Goal: Information Seeking & Learning: Learn about a topic

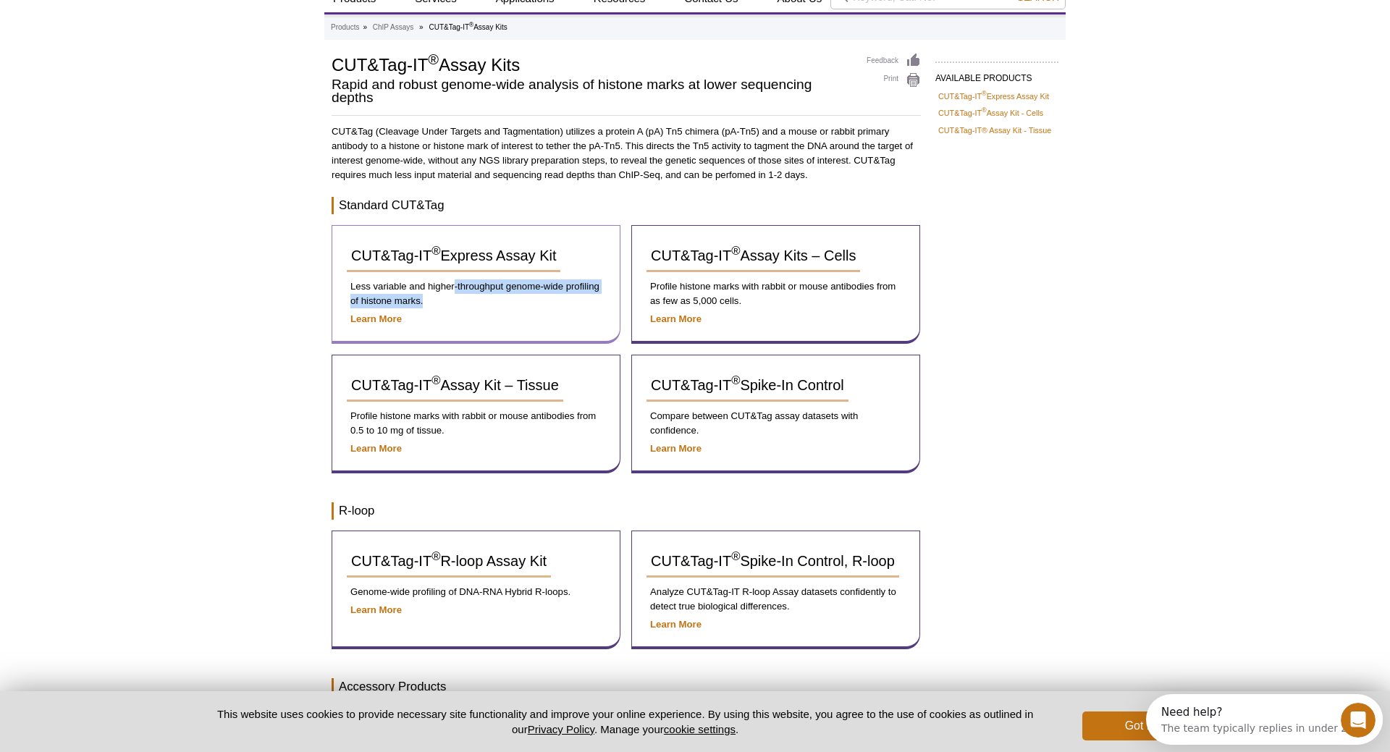
drag, startPoint x: 454, startPoint y: 288, endPoint x: 602, endPoint y: 298, distance: 148.0
click at [602, 298] on p "Less variable and higher-throughput genome-wide profiling of histone marks." at bounding box center [476, 294] width 259 height 29
click at [470, 300] on p "Less variable and higher-throughput genome-wide profiling of histone marks." at bounding box center [476, 294] width 259 height 29
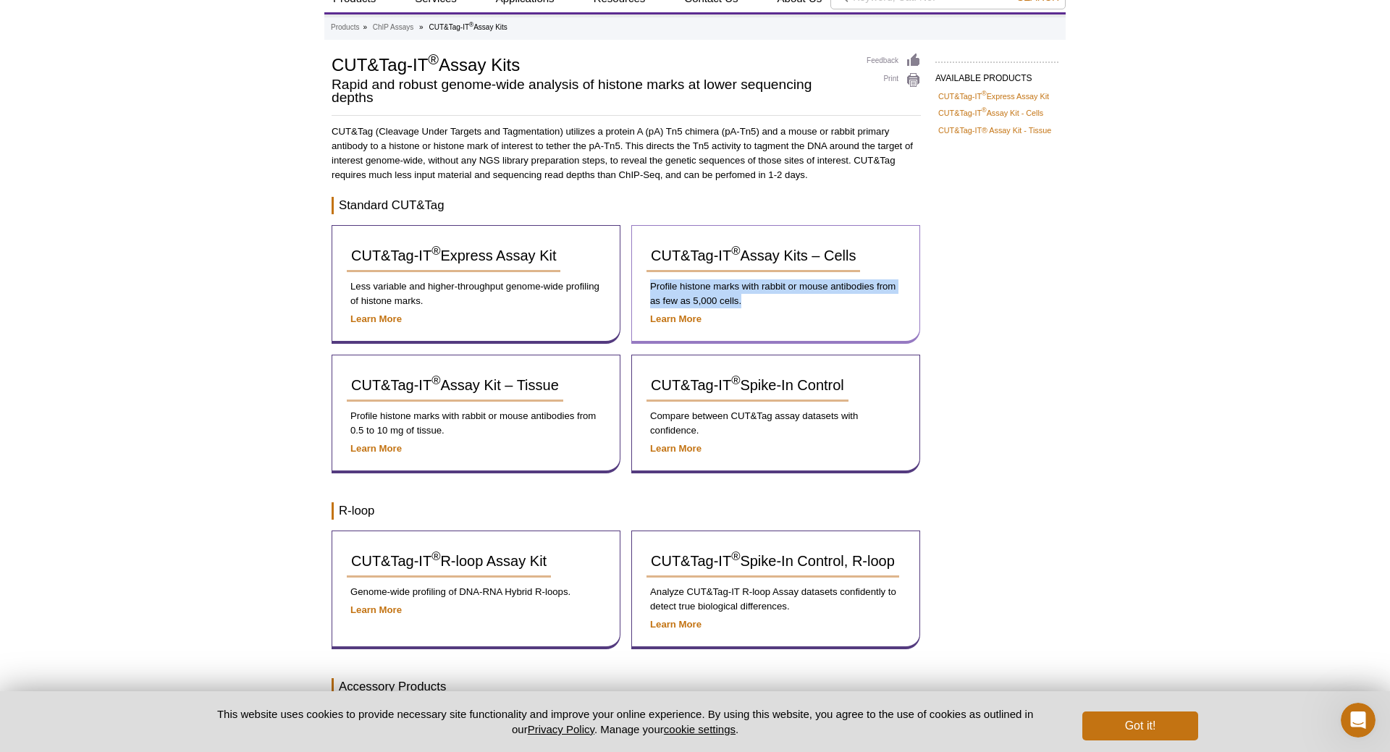
drag, startPoint x: 652, startPoint y: 287, endPoint x: 776, endPoint y: 298, distance: 124.3
click at [776, 298] on p "Profile histone marks with rabbit or mouse antibodies from as few as 5,000 cell…" at bounding box center [776, 294] width 259 height 29
click at [839, 304] on p "Profile histone marks with rabbit or mouse antibodies from as few as 5,000 cell…" at bounding box center [776, 294] width 259 height 29
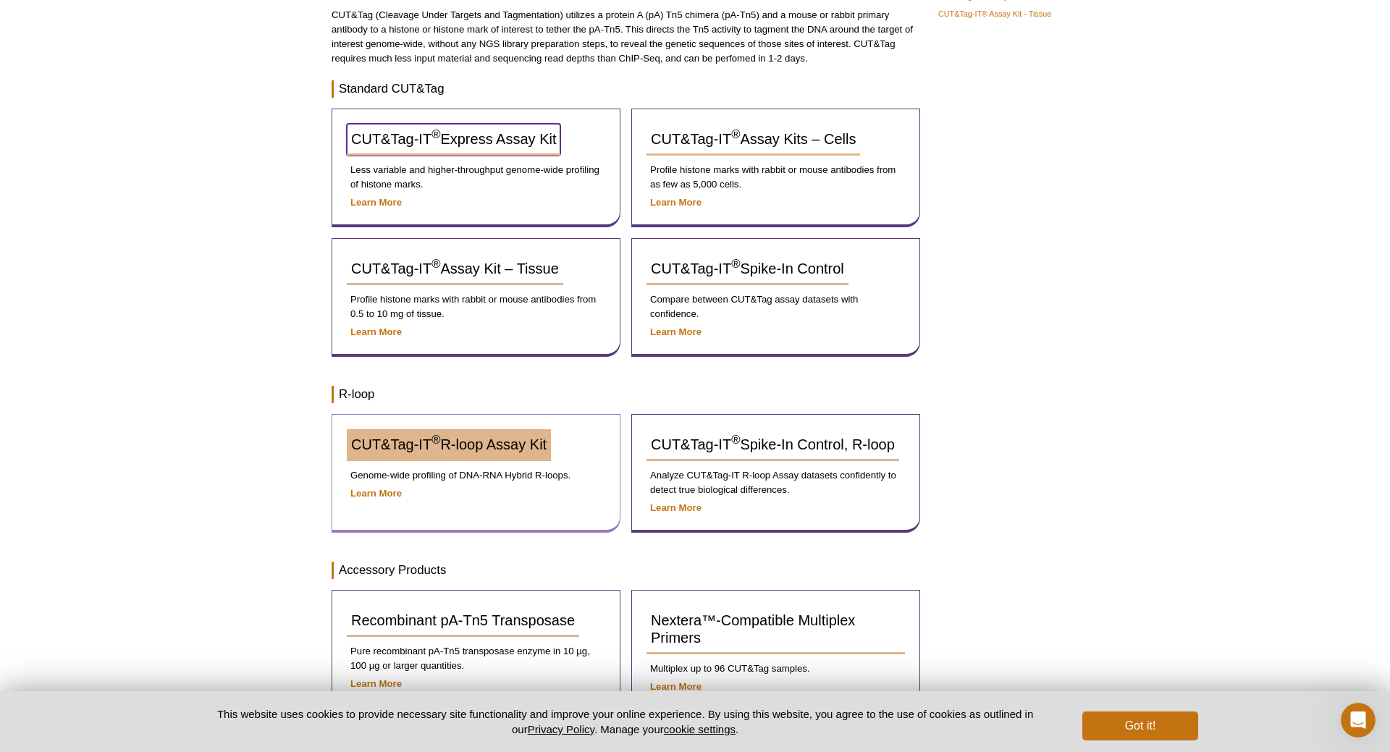
scroll to position [28, 0]
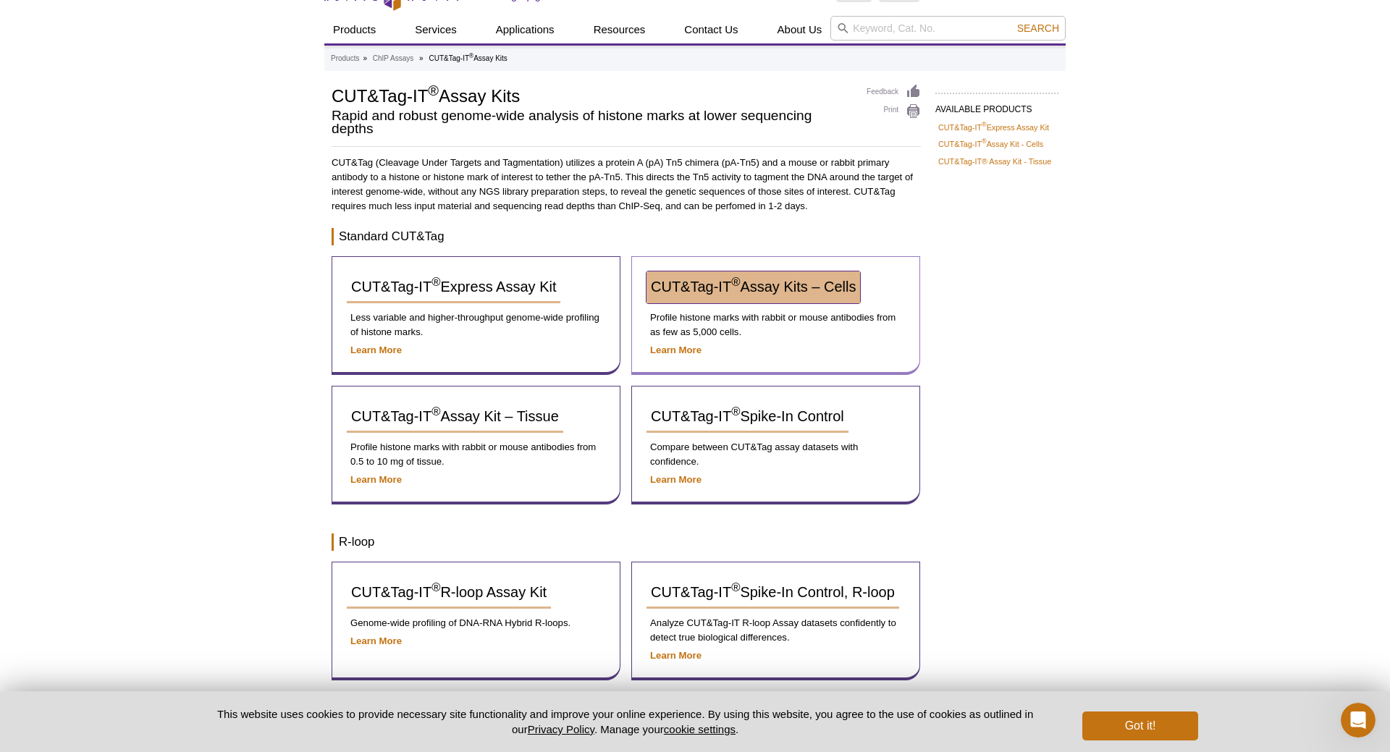
click at [759, 295] on span "CUT&Tag-IT ® Assay Kits – Cells" at bounding box center [753, 287] width 205 height 16
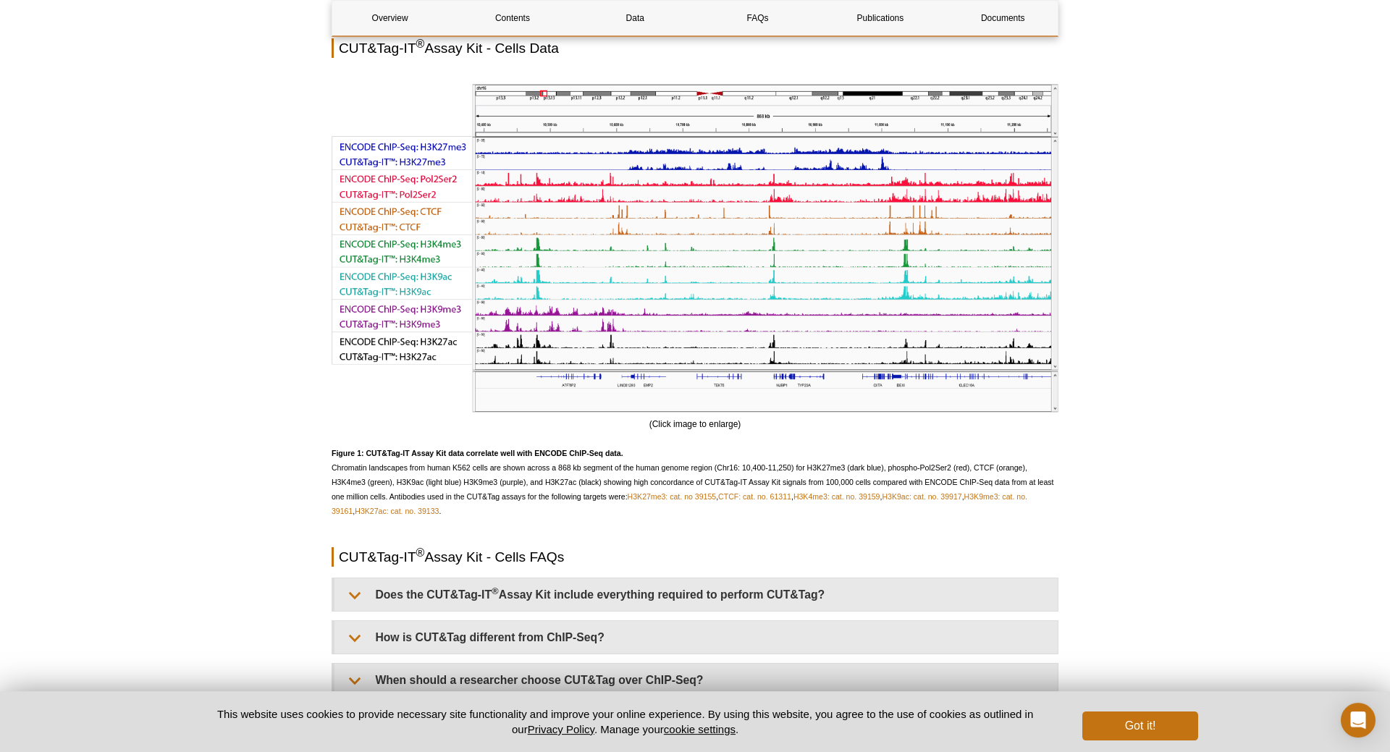
scroll to position [2659, 0]
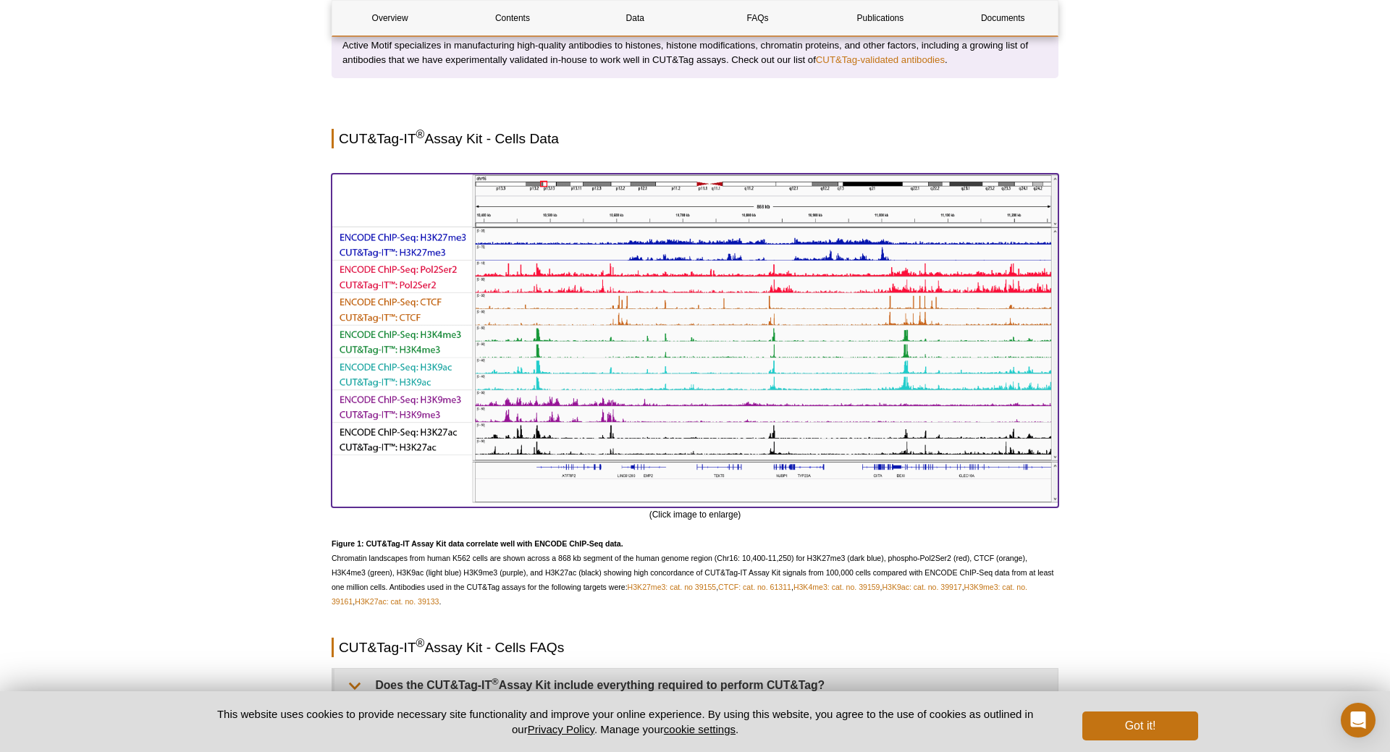
click at [673, 263] on img at bounding box center [695, 338] width 727 height 329
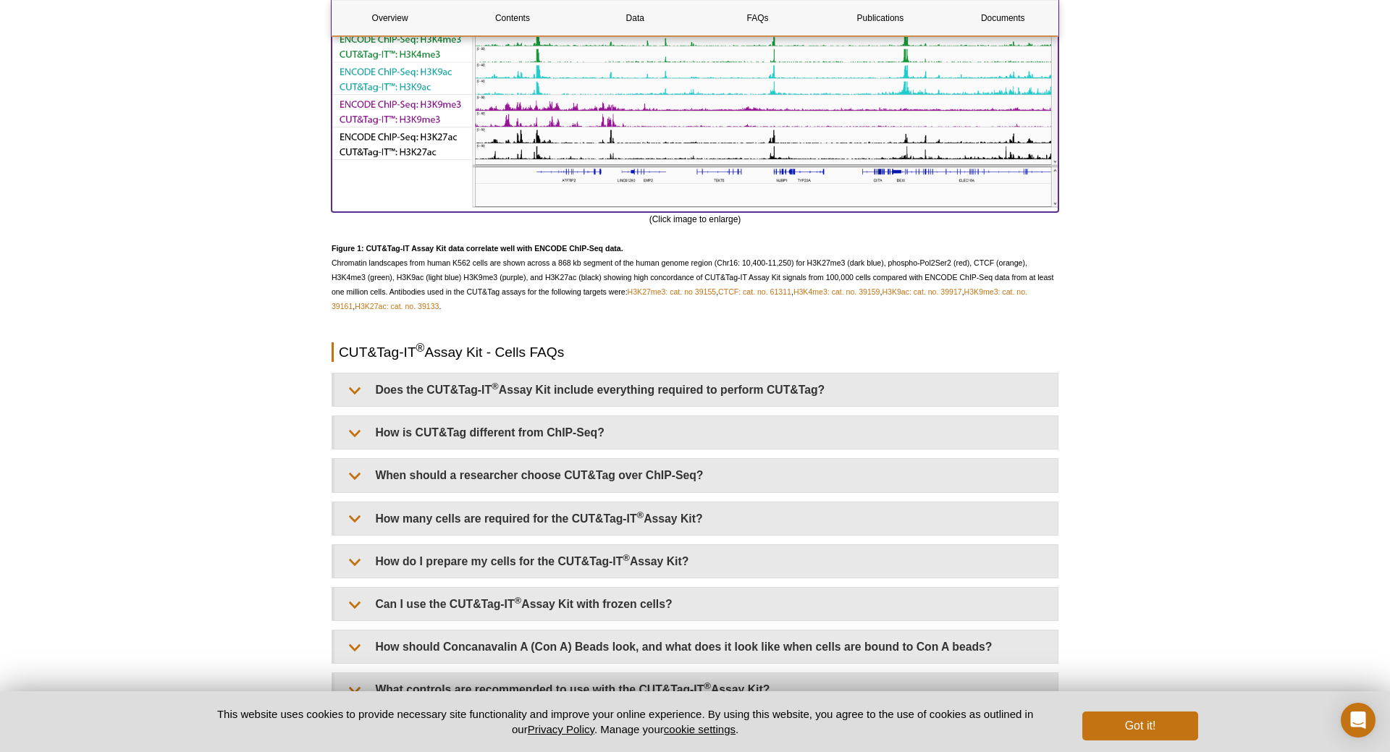
scroll to position [3028, 0]
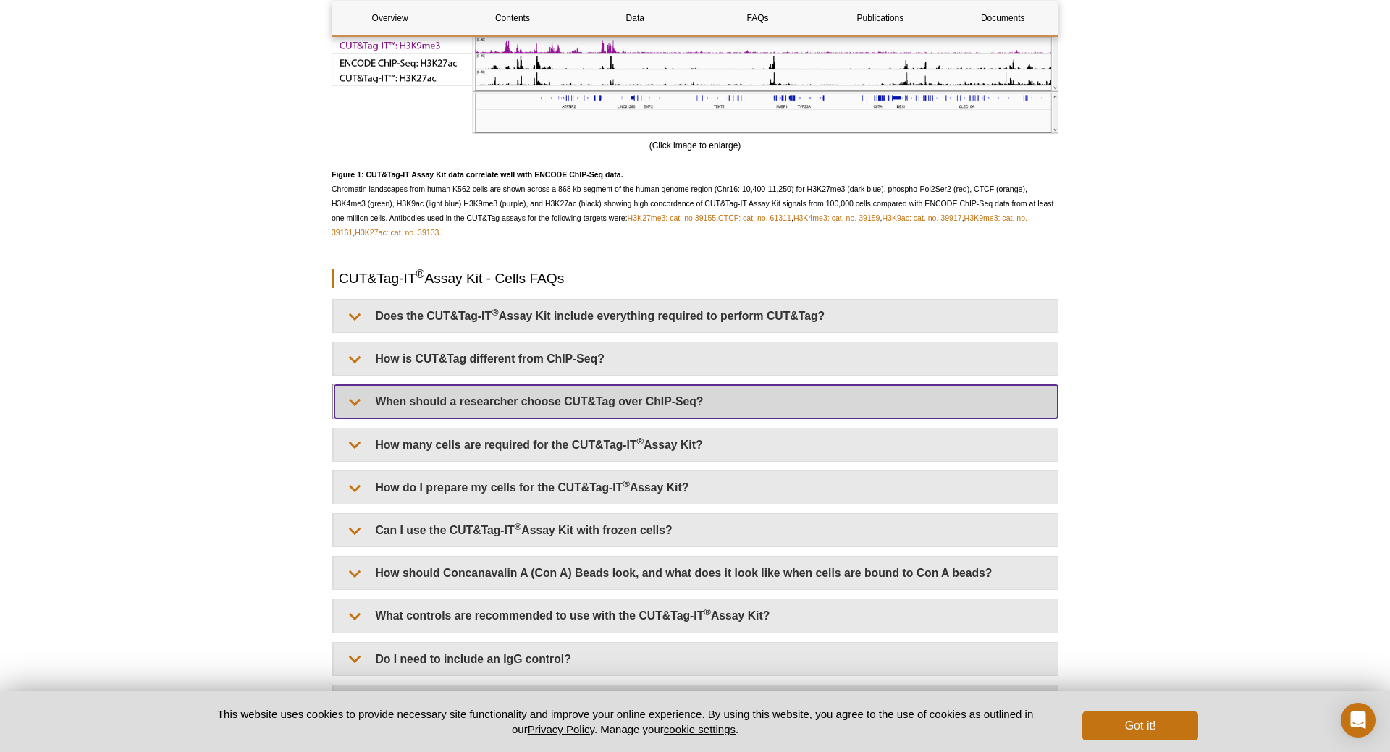
click at [545, 418] on summary "When should a researcher choose CUT&Tag over ChIP-Seq?" at bounding box center [696, 401] width 723 height 33
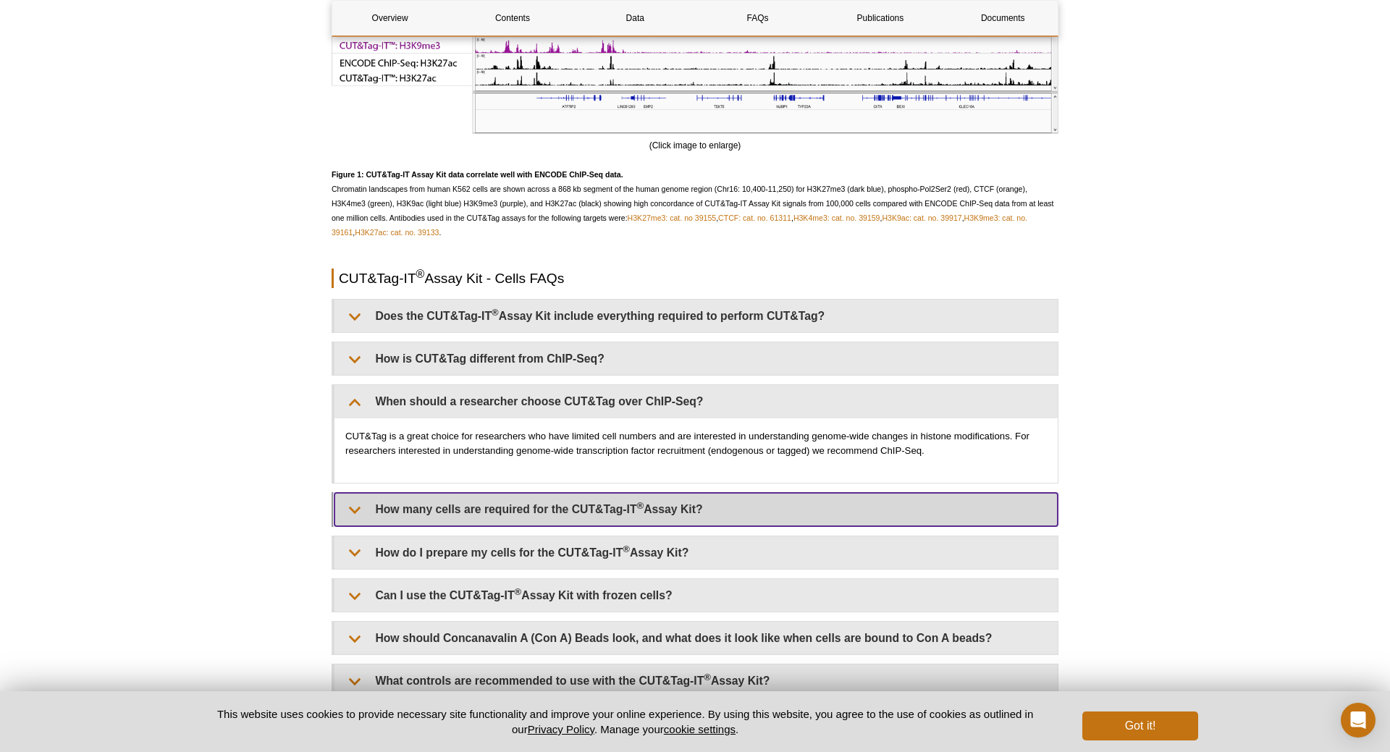
click at [640, 526] on summary "How many cells are required for the CUT&Tag-IT ® Assay Kit?" at bounding box center [696, 509] width 723 height 33
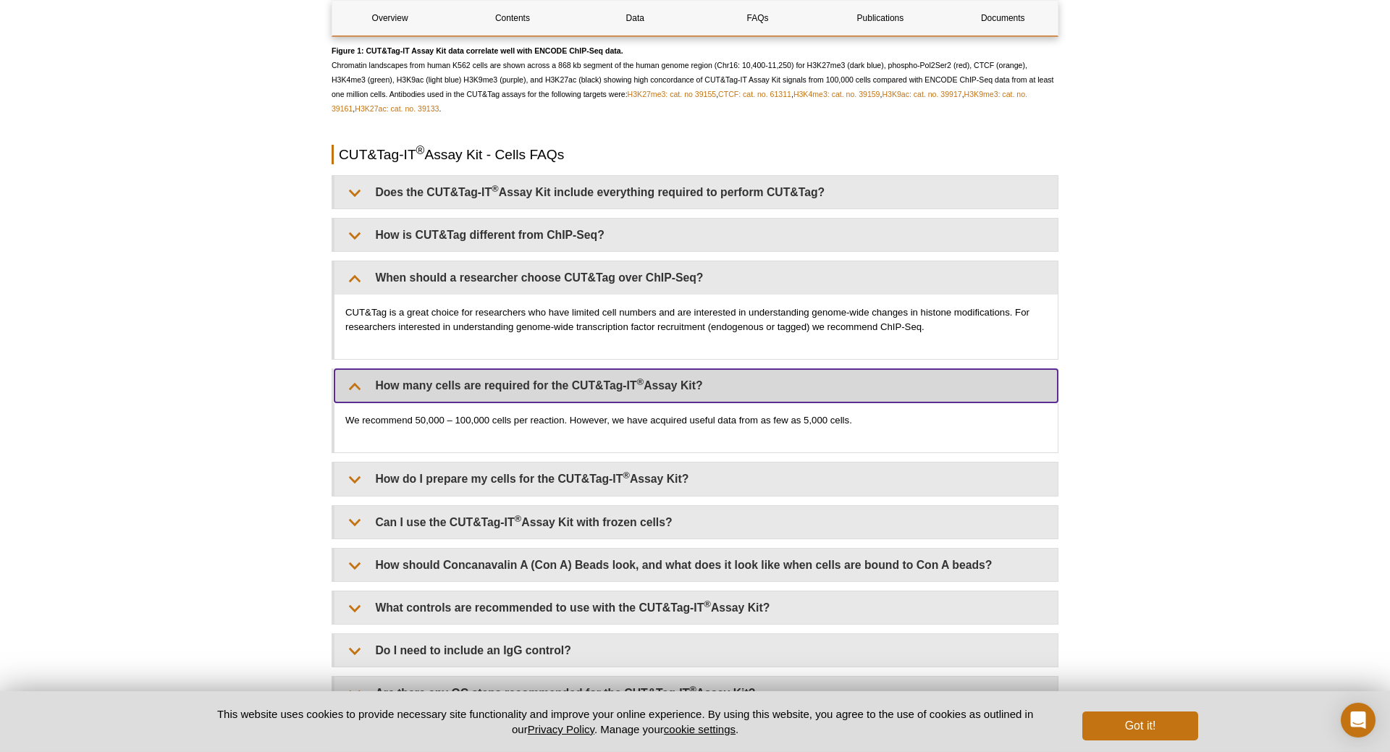
scroll to position [3176, 0]
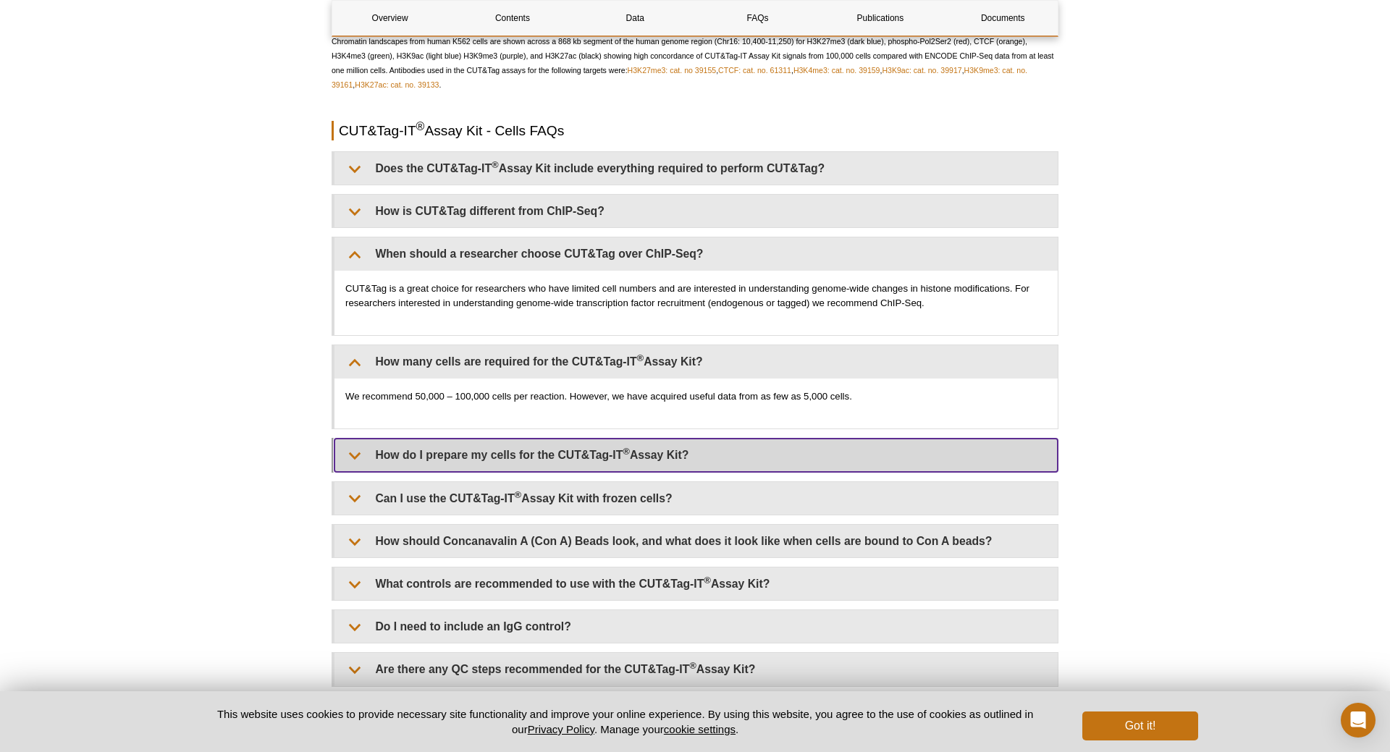
click at [756, 471] on summary "How do I prepare my cells for the CUT&Tag-IT ® Assay Kit?" at bounding box center [696, 455] width 723 height 33
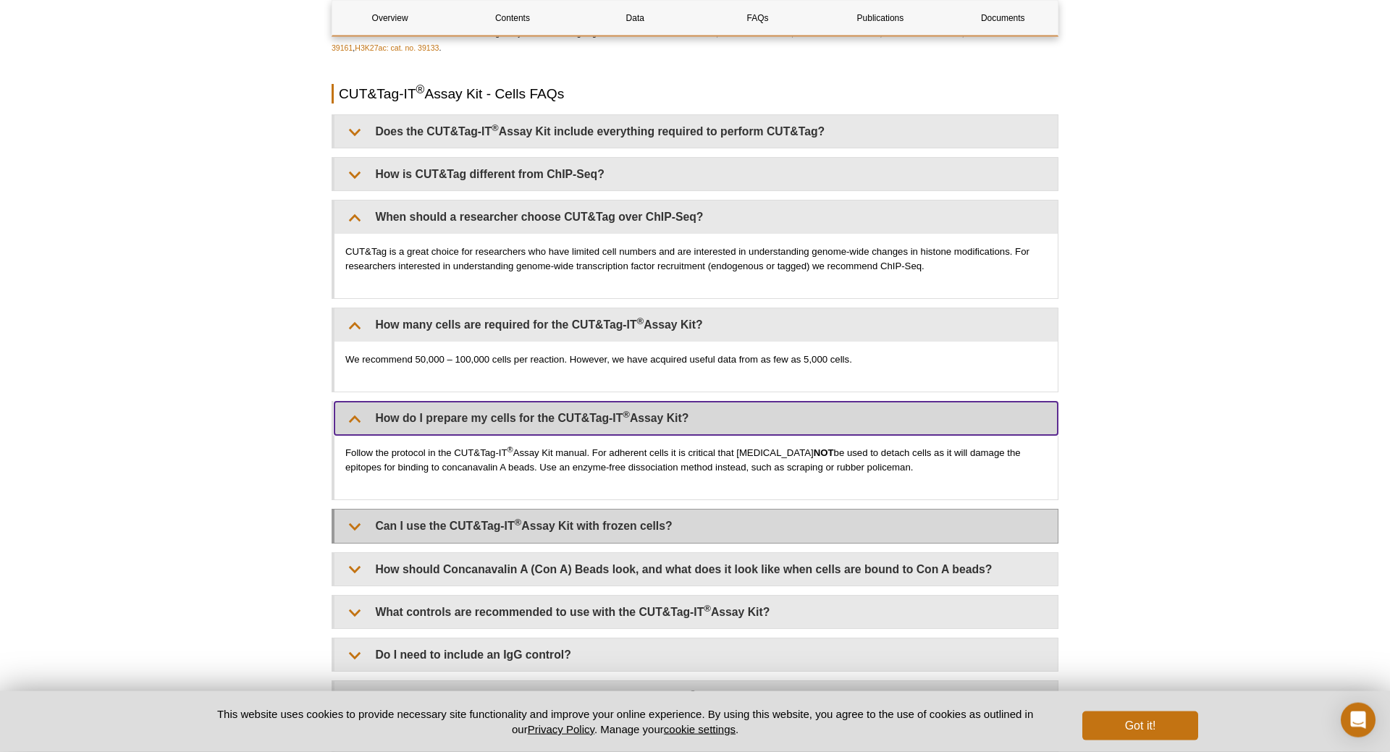
scroll to position [3250, 0]
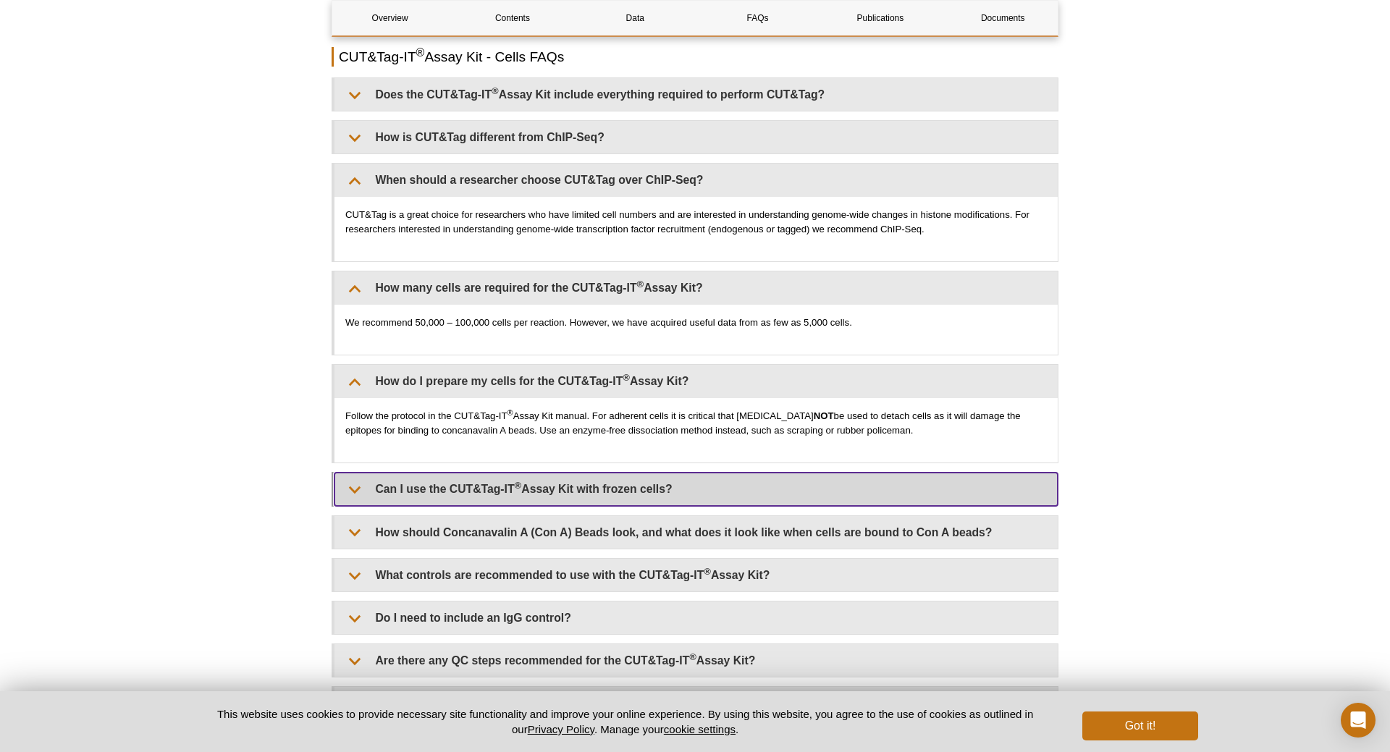
click at [644, 505] on summary "Can I use the CUT&Tag-IT ® Assay Kit with frozen cells?" at bounding box center [696, 489] width 723 height 33
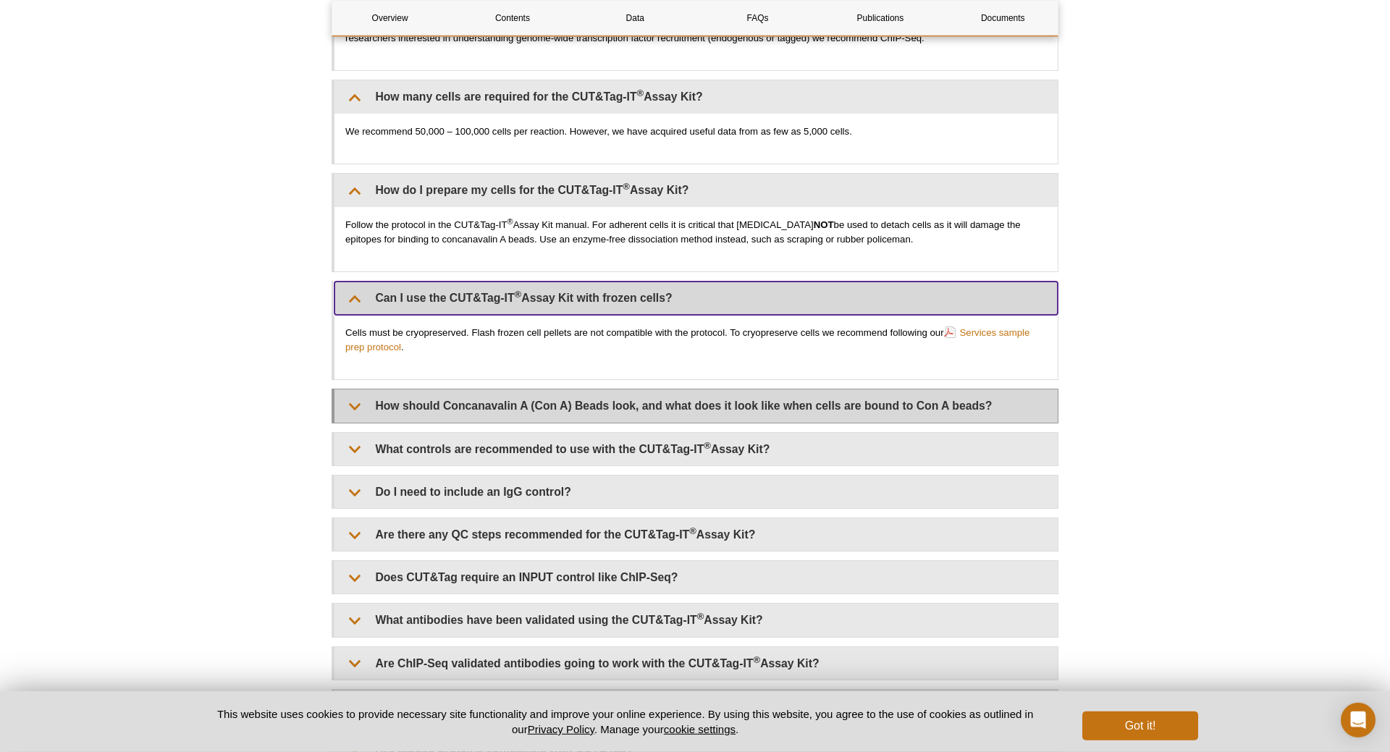
scroll to position [3472, 0]
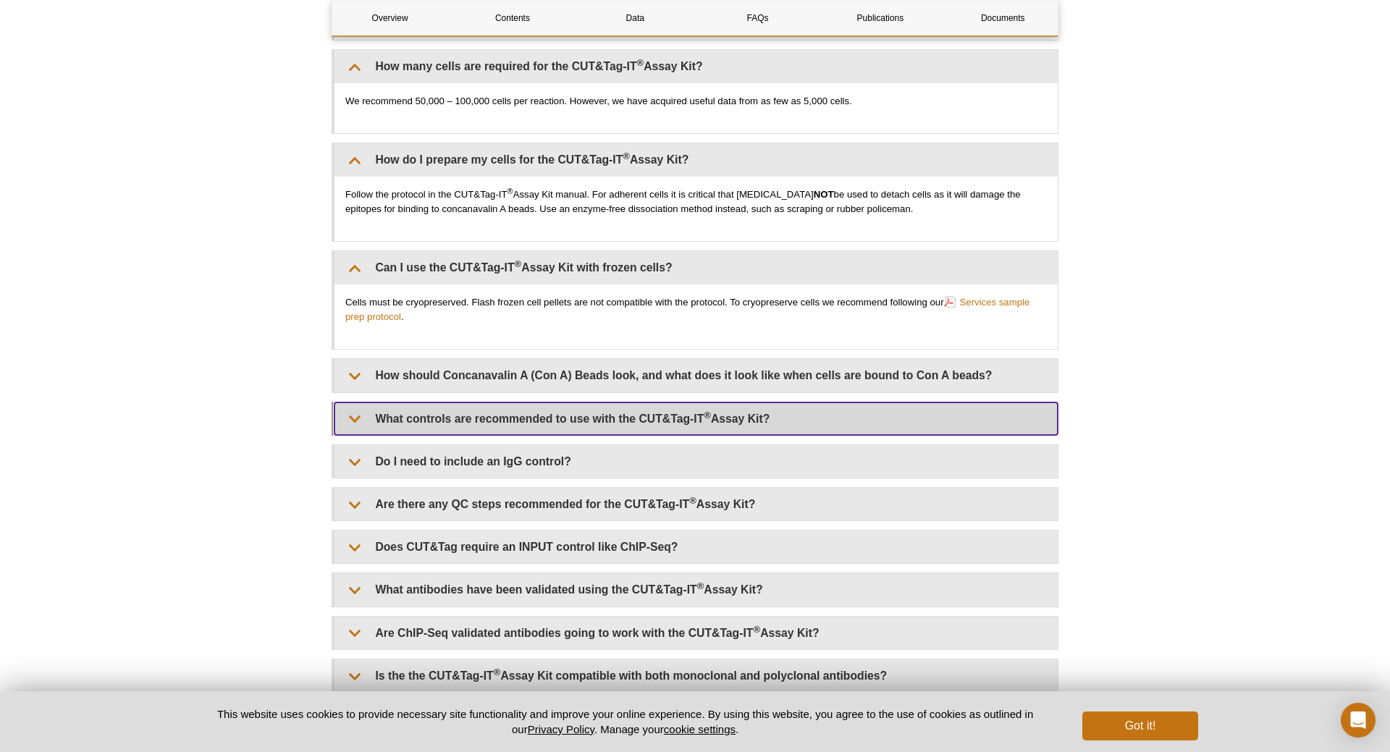
click at [736, 435] on summary "What controls are recommended to use with the CUT&Tag-IT ® Assay Kit?" at bounding box center [696, 419] width 723 height 33
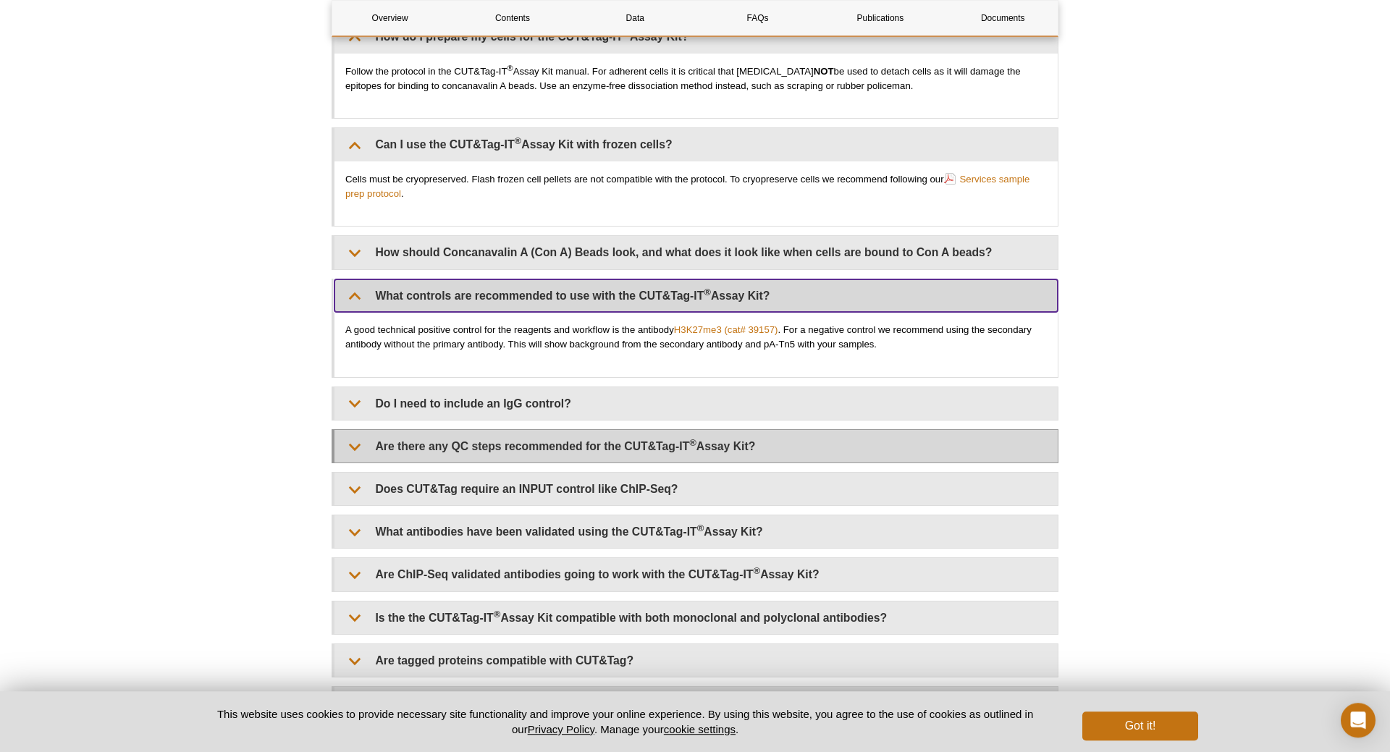
scroll to position [3619, 0]
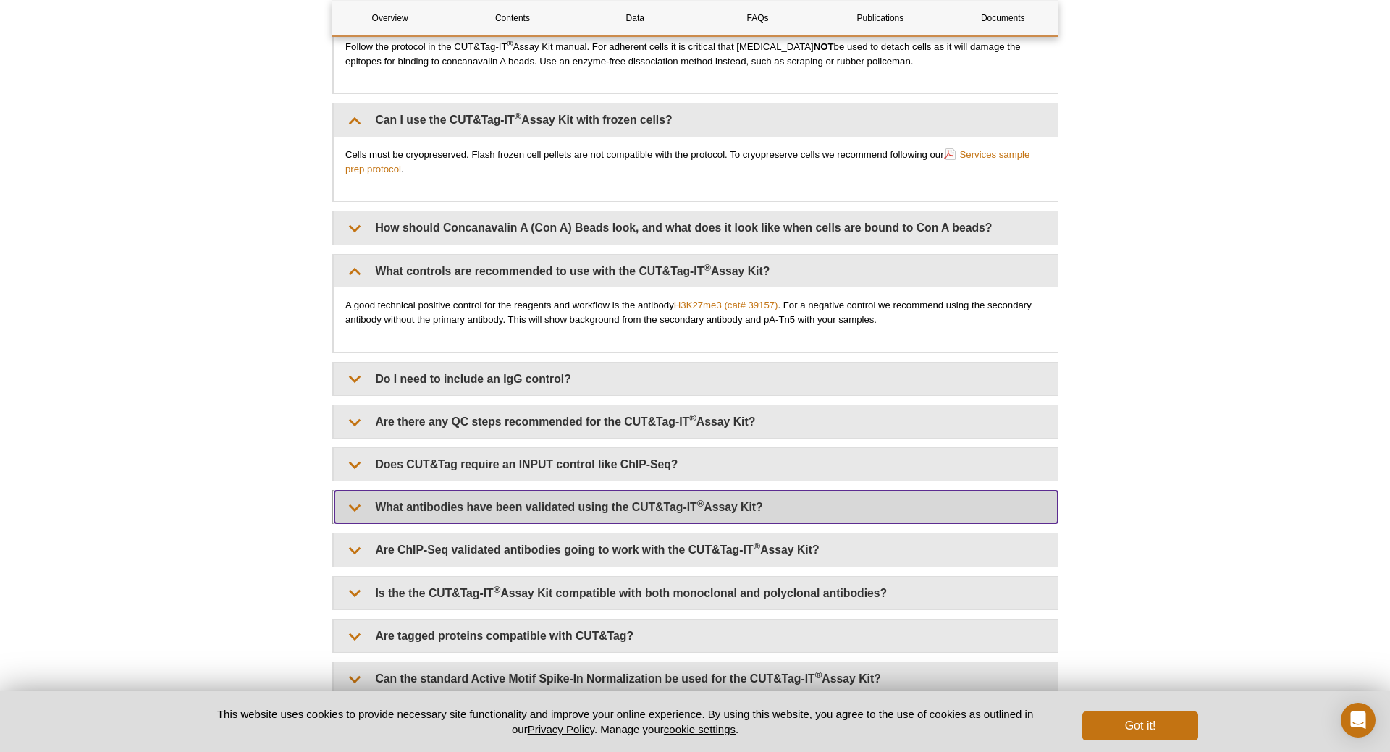
click at [746, 524] on summary "What antibodies have been validated using the CUT&Tag-IT ® Assay Kit?" at bounding box center [696, 507] width 723 height 33
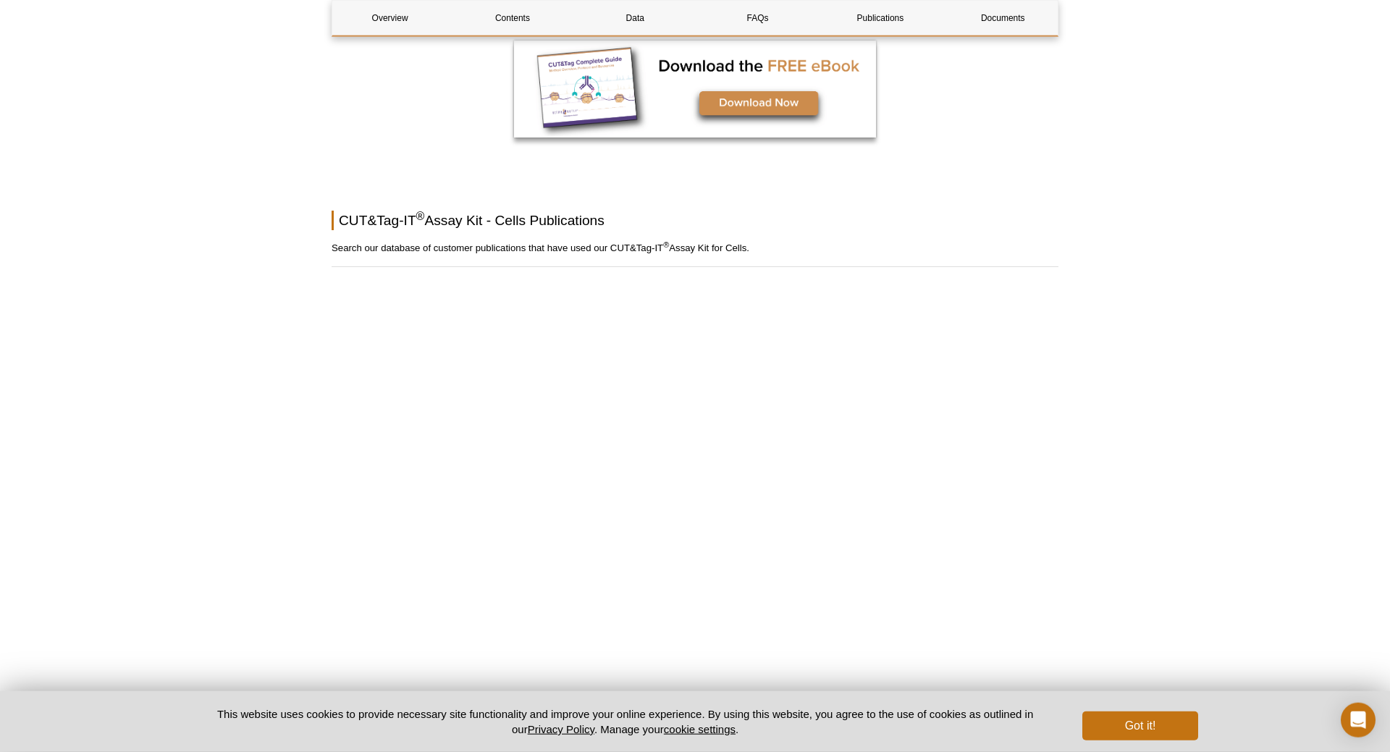
scroll to position [4727, 0]
